Goal: Check status

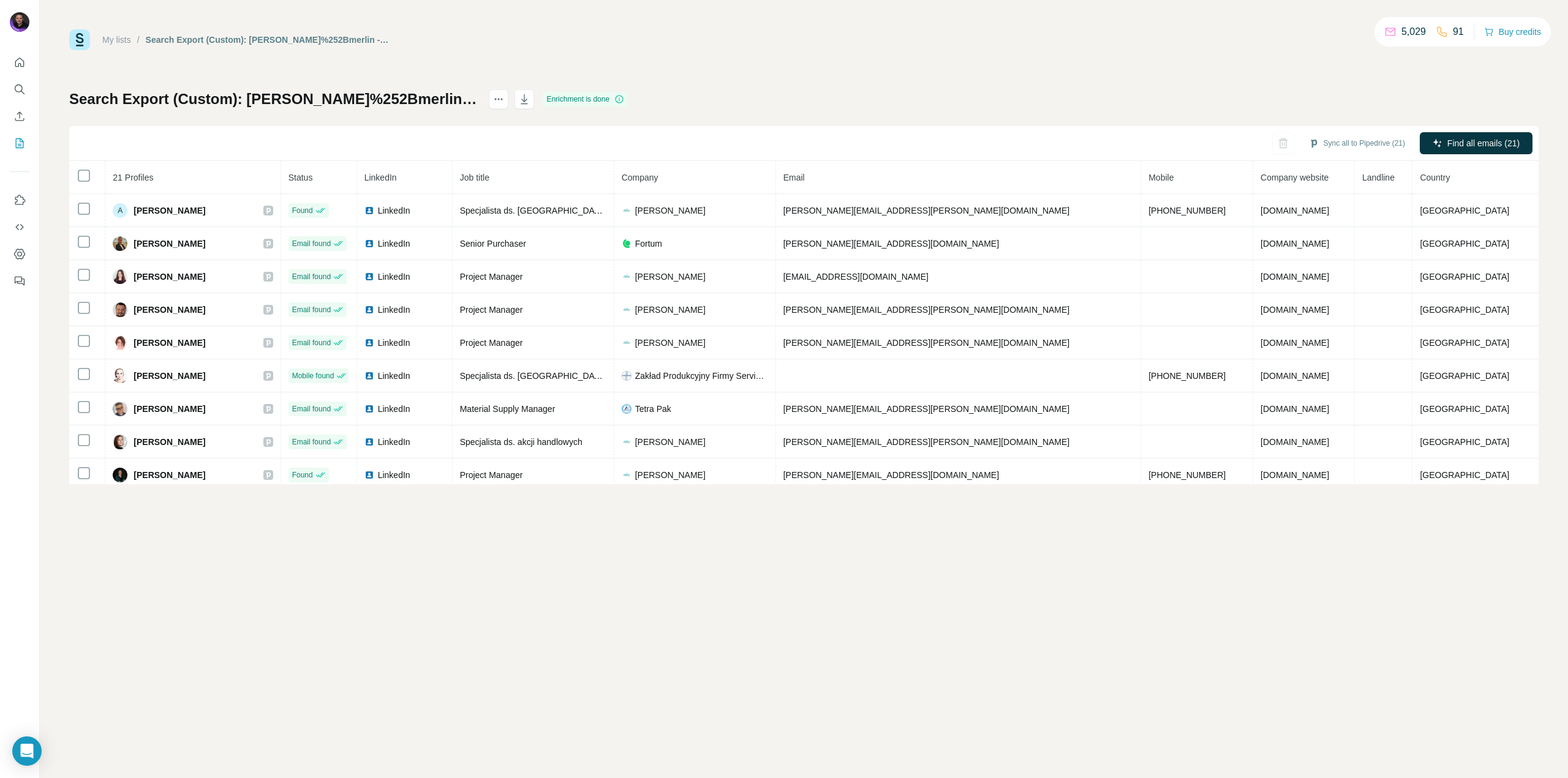
click at [126, 34] on div "My lists" at bounding box center [116, 39] width 29 height 12
click at [121, 36] on link "My lists" at bounding box center [116, 40] width 29 height 10
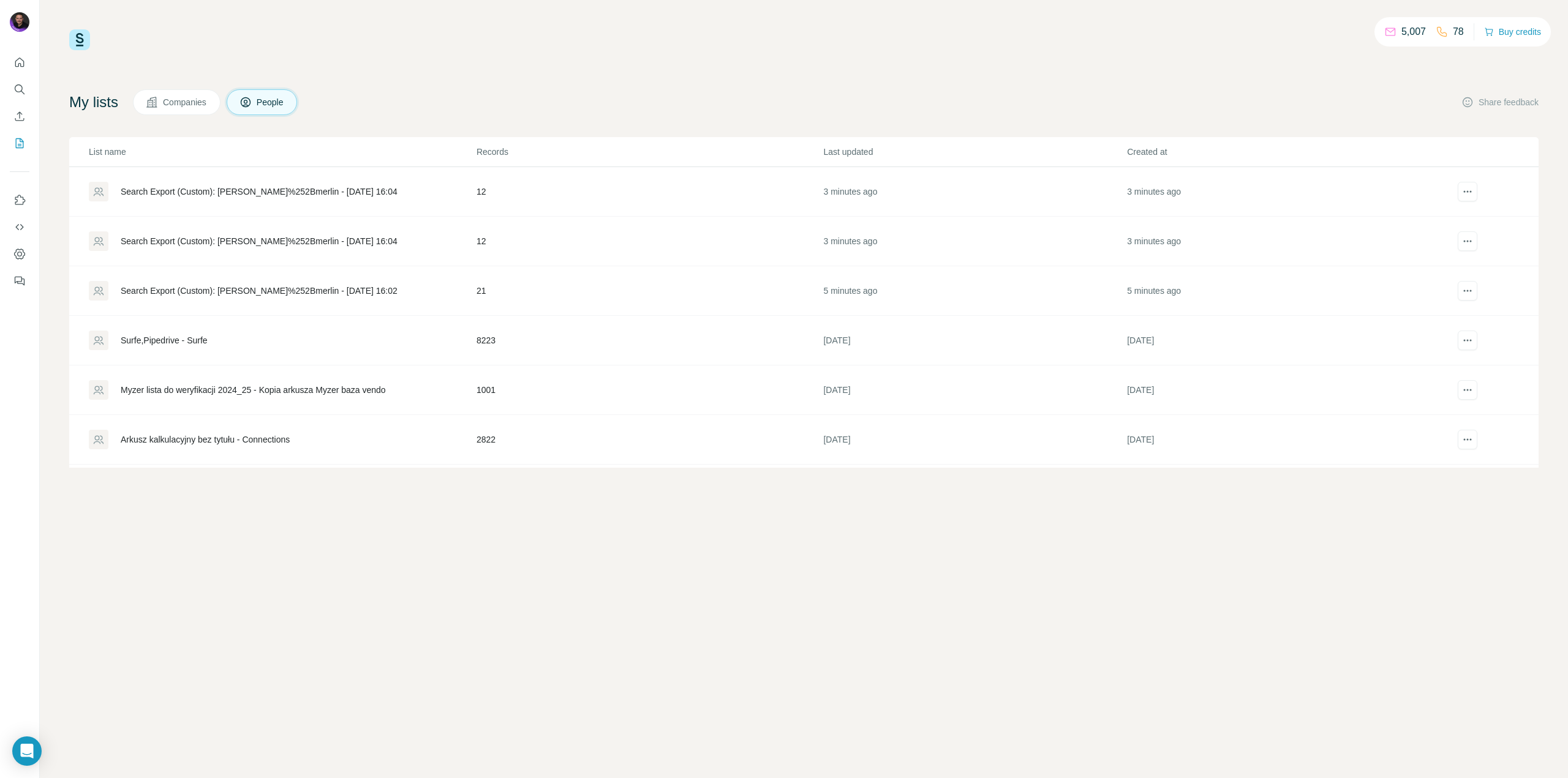
click at [291, 292] on div "Search Export (Custom): leroy%252Bmerlin - 19/09/2025 16:02" at bounding box center [259, 291] width 277 height 12
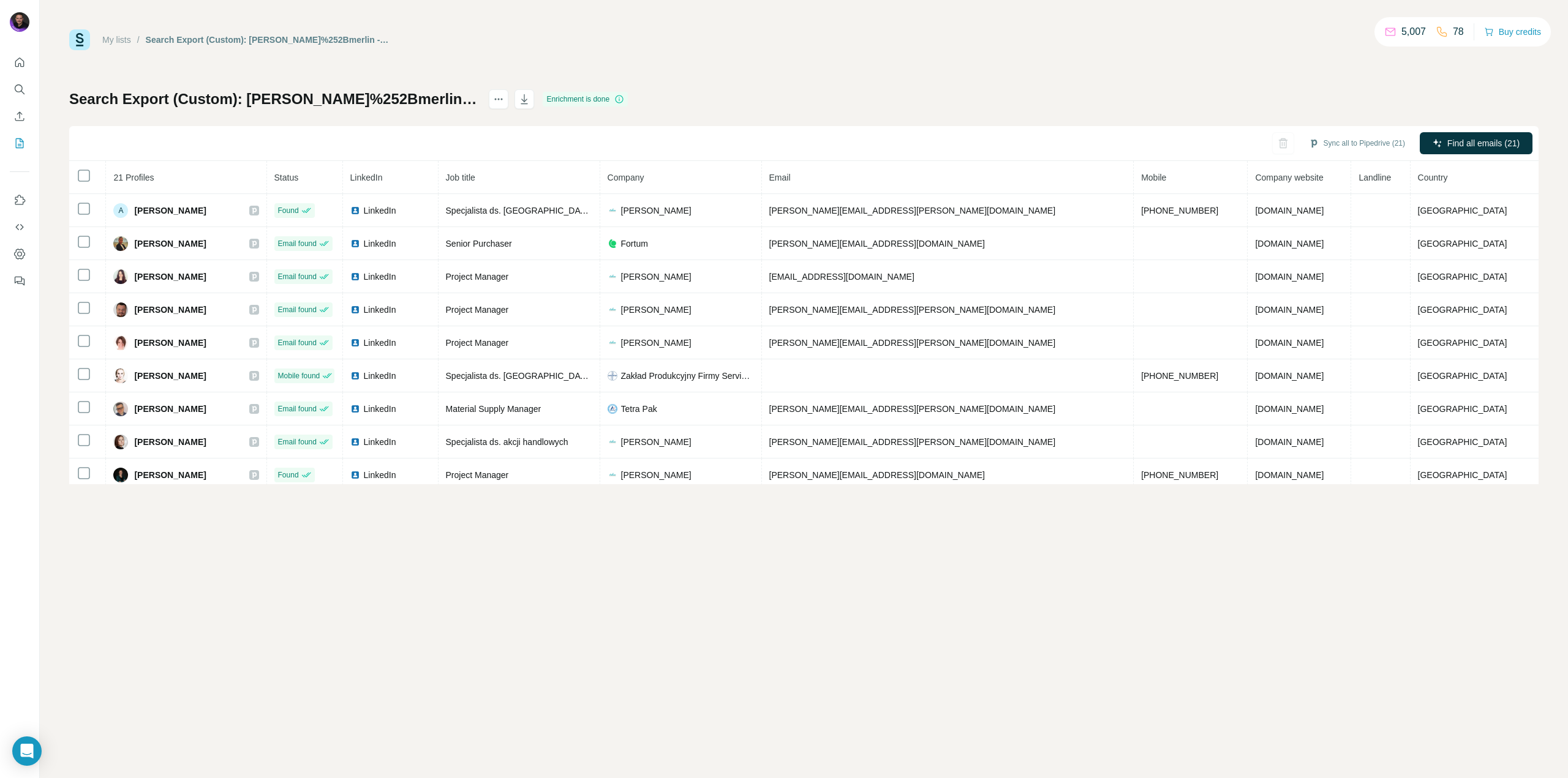
click at [110, 40] on link "My lists" at bounding box center [116, 40] width 29 height 10
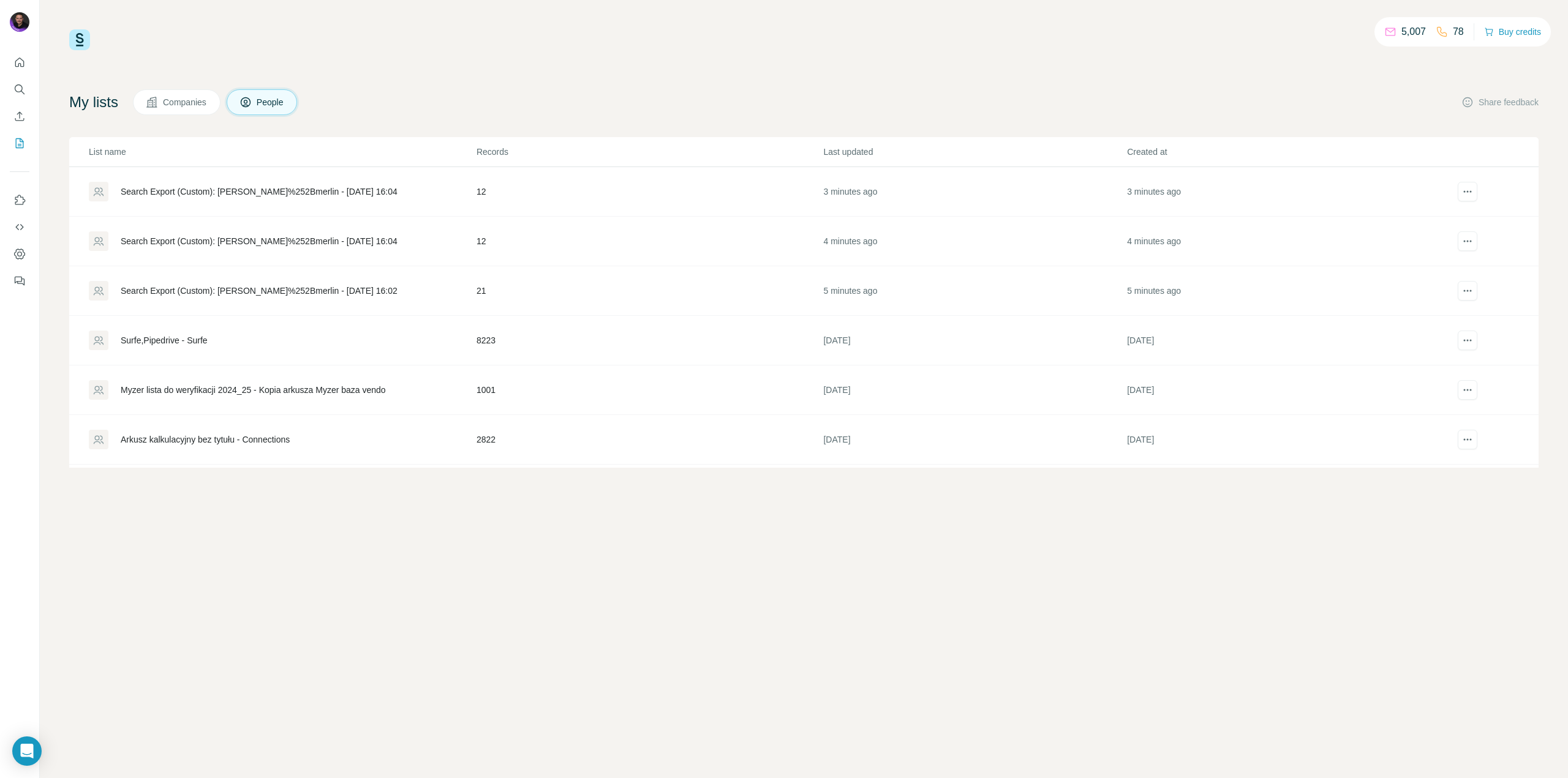
click at [326, 284] on div "Search Export (Custom): leroy%252Bmerlin - 19/09/2025 16:02" at bounding box center [281, 291] width 386 height 19
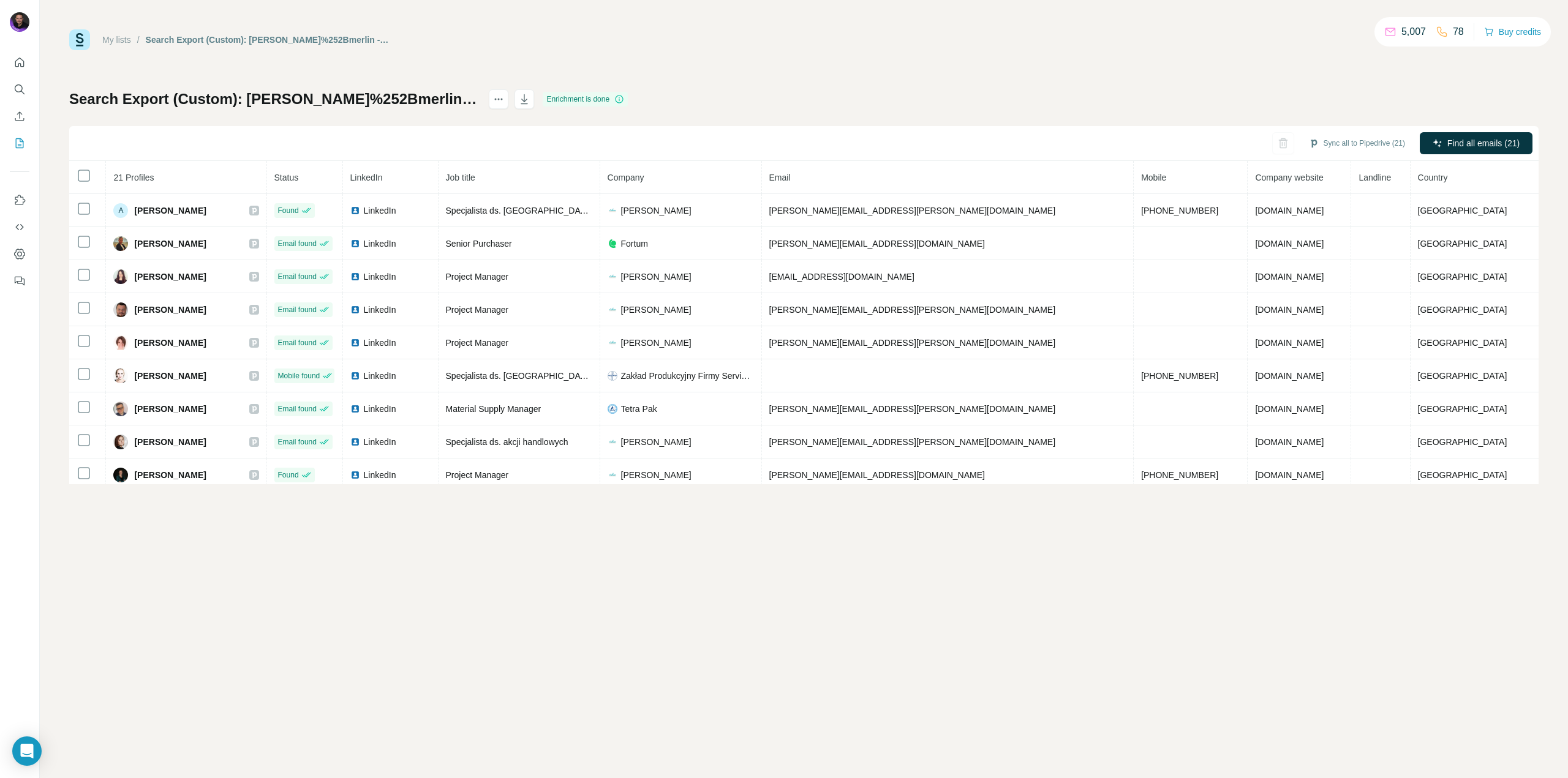
click at [116, 36] on link "My lists" at bounding box center [116, 40] width 29 height 10
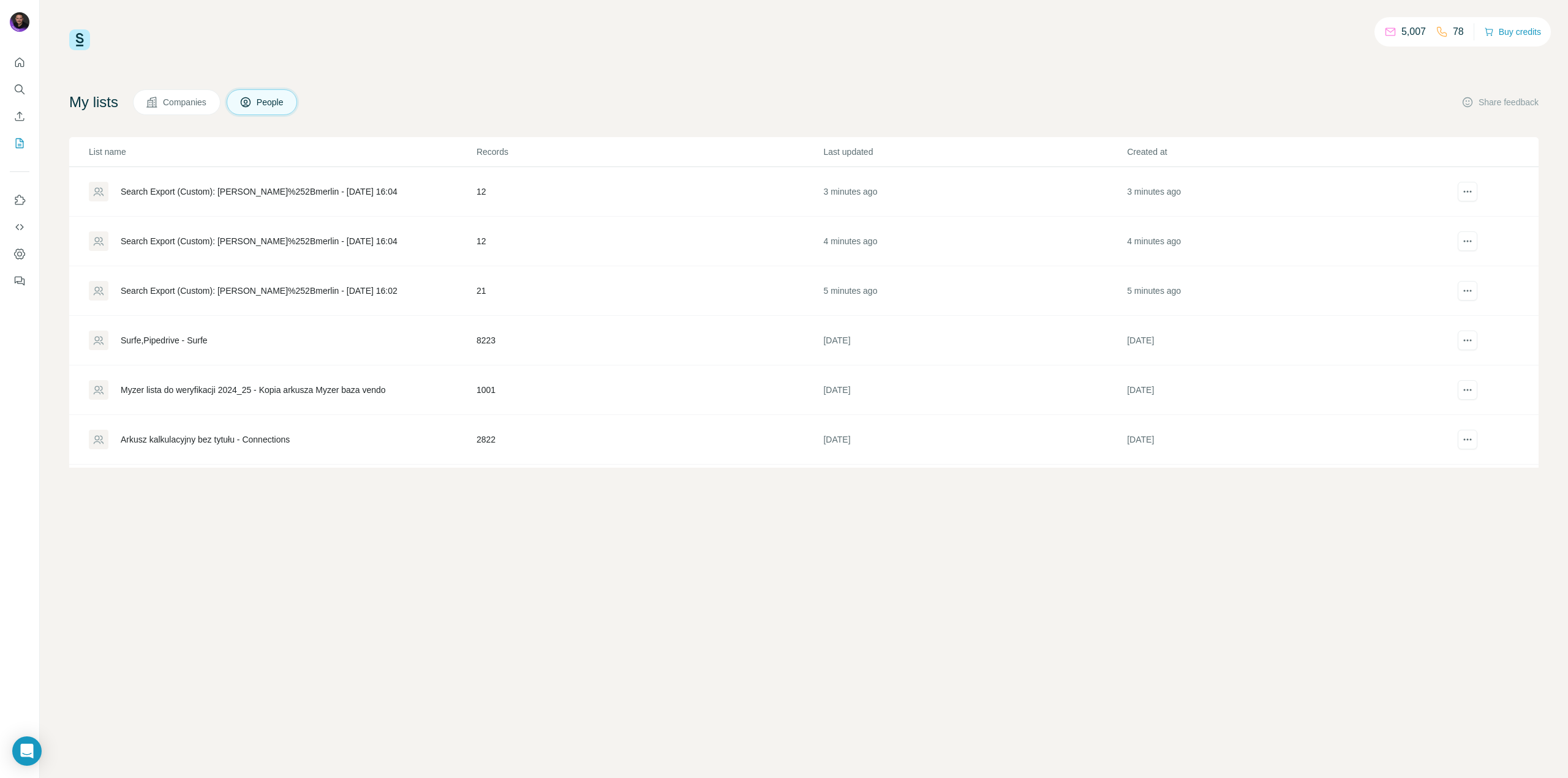
click at [336, 188] on div "Search Export (Custom): [PERSON_NAME]%252Bmerlin - [DATE] 16:04" at bounding box center [259, 191] width 277 height 12
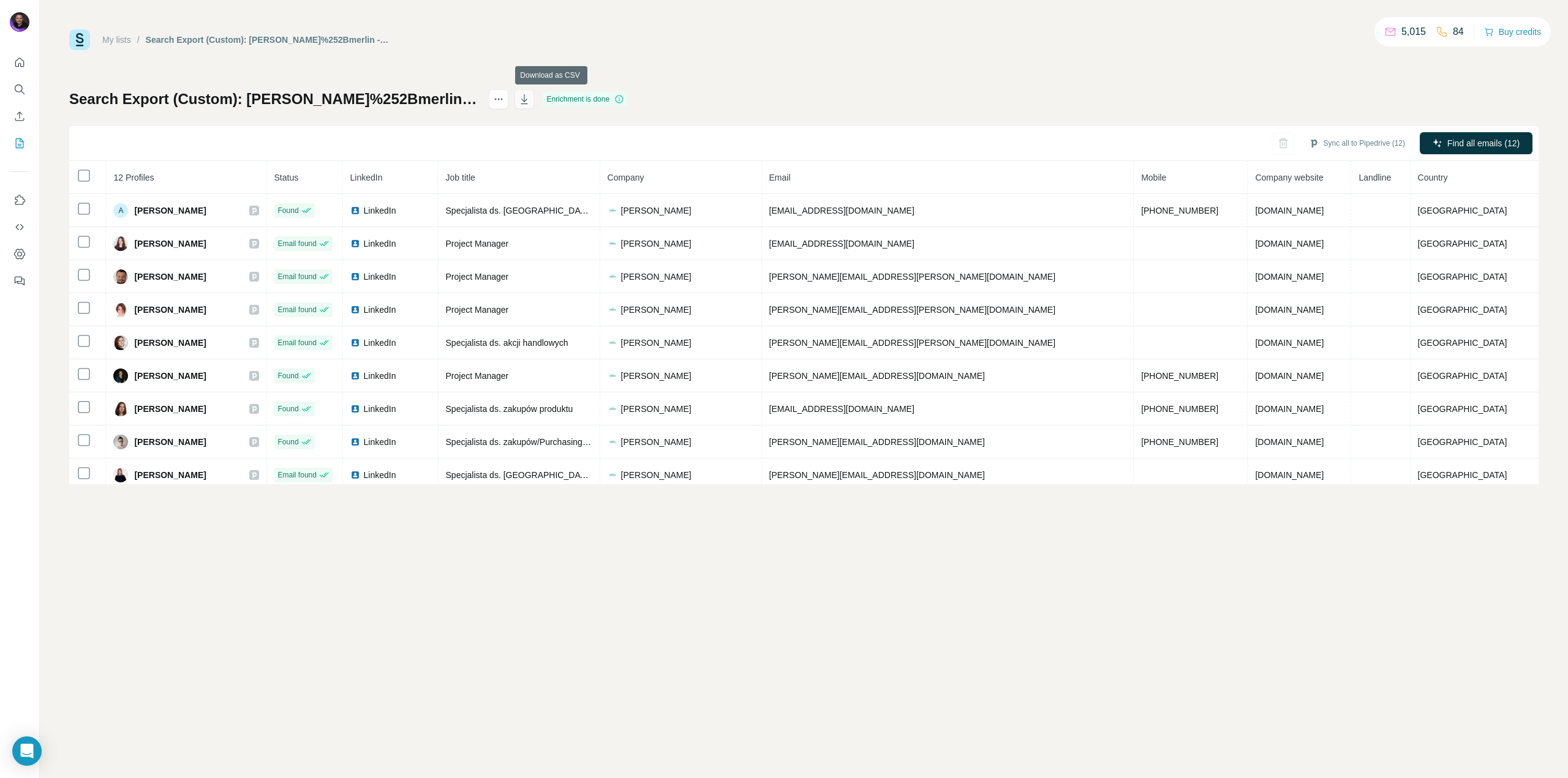
click at [531, 103] on icon "button" at bounding box center [524, 98] width 12 height 12
